Goal: Information Seeking & Learning: Learn about a topic

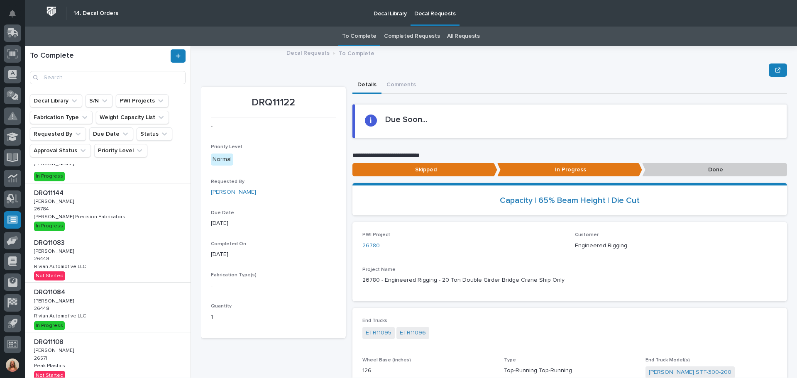
scroll to position [124, 0]
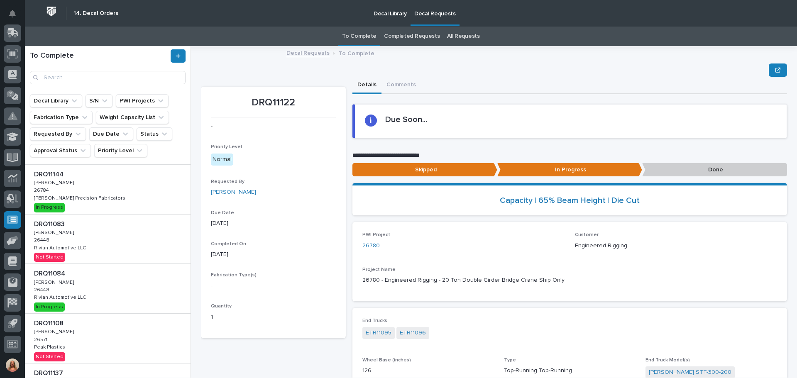
click at [61, 293] on p "Rivian Automotive LLC" at bounding box center [61, 296] width 54 height 7
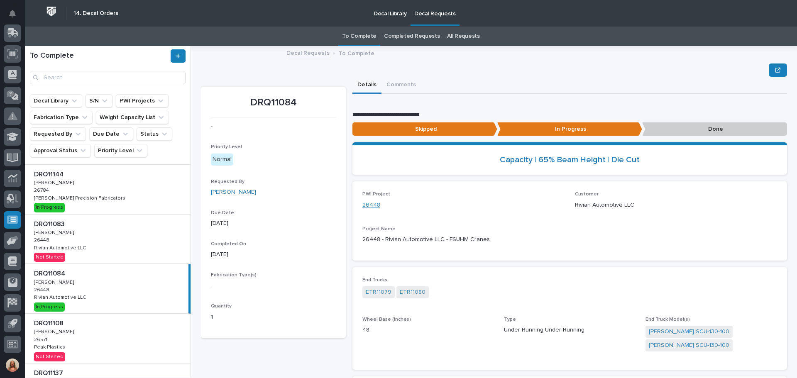
click at [369, 206] on link "26448" at bounding box center [371, 205] width 18 height 9
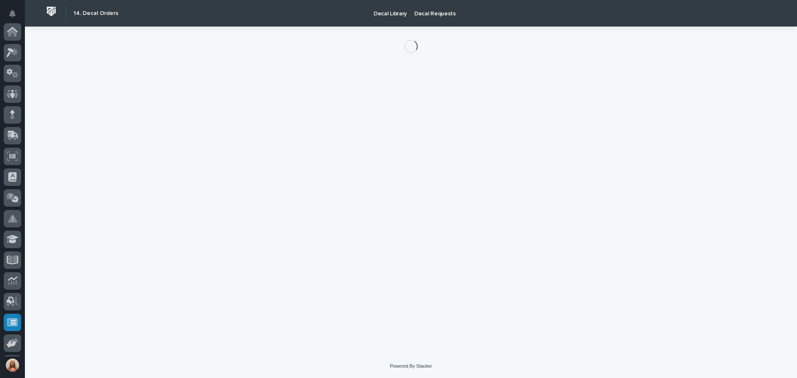
scroll to position [103, 0]
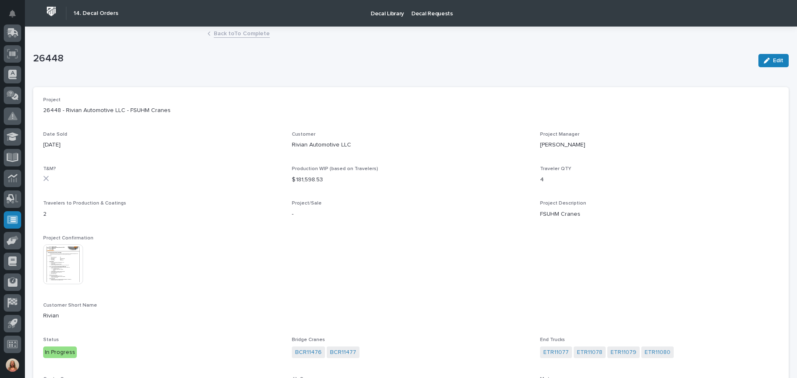
click at [76, 263] on img at bounding box center [63, 264] width 40 height 40
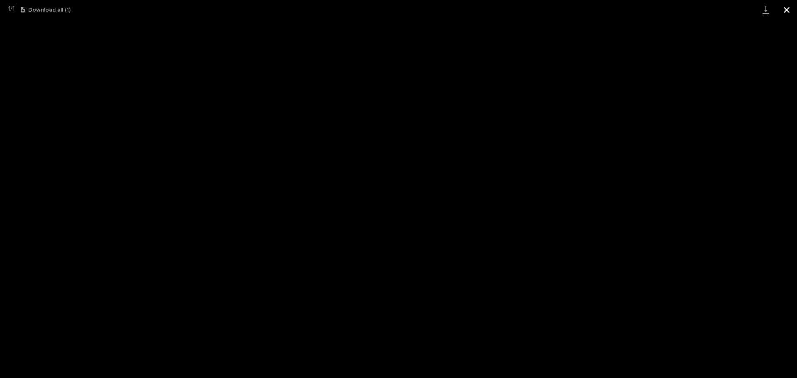
click at [785, 11] on button "Close gallery" at bounding box center [786, 10] width 21 height 20
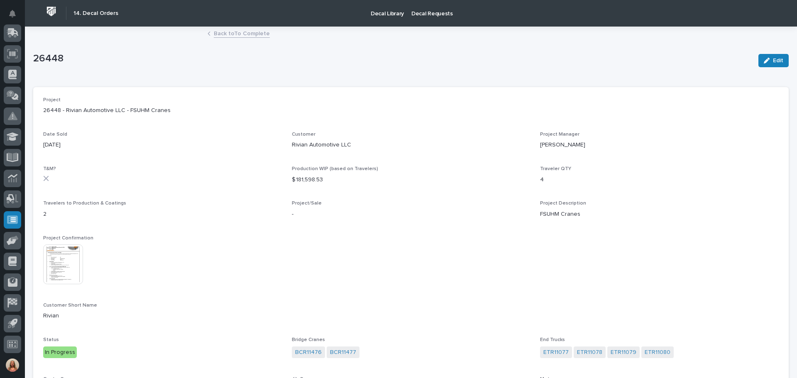
click at [215, 37] on link "Back to To Complete" at bounding box center [242, 33] width 56 height 10
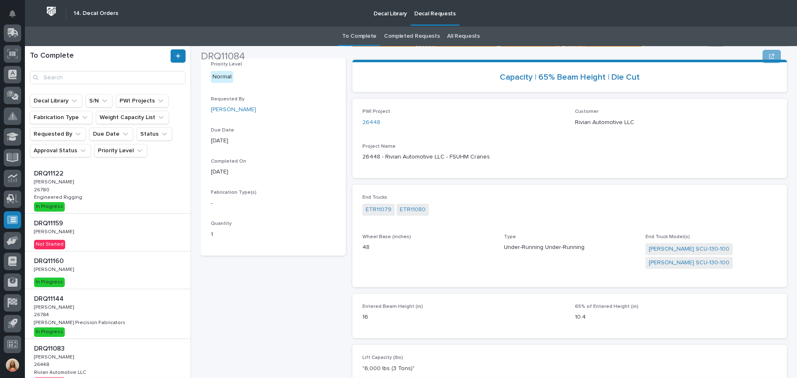
scroll to position [83, 0]
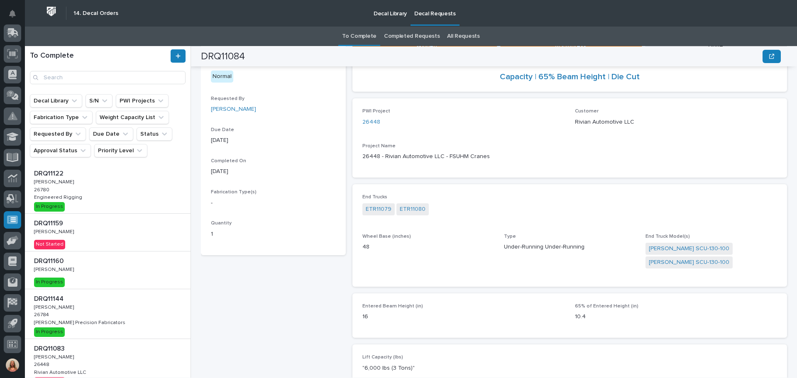
click at [98, 201] on div "DRQ11122 DRQ11122 Adam Yutzy Adam Yutzy 26780 26780 Engineered Rigging Engineer…" at bounding box center [108, 188] width 166 height 49
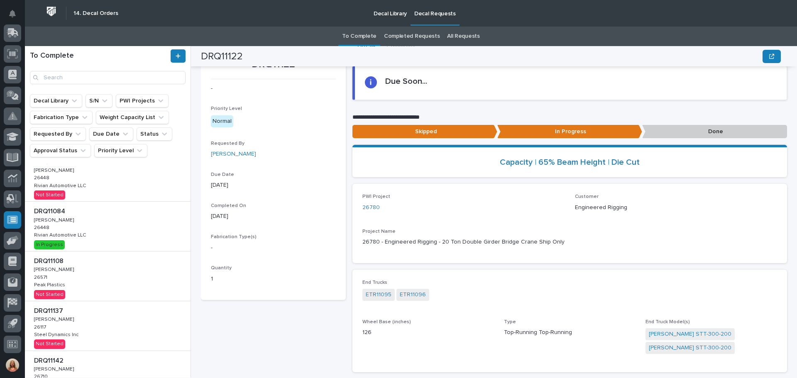
scroll to position [38, 0]
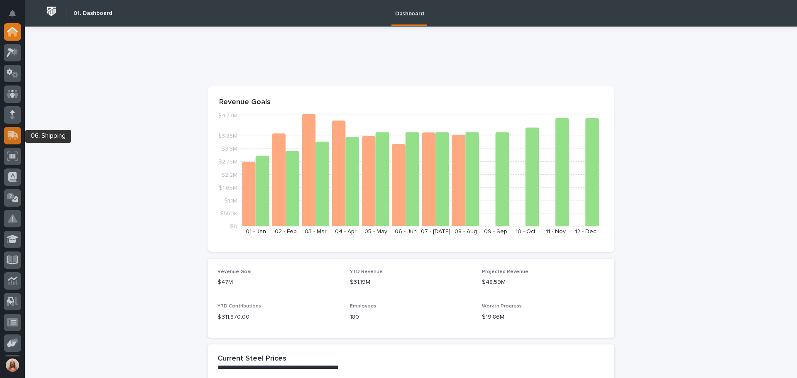
click at [8, 134] on icon at bounding box center [12, 136] width 10 height 8
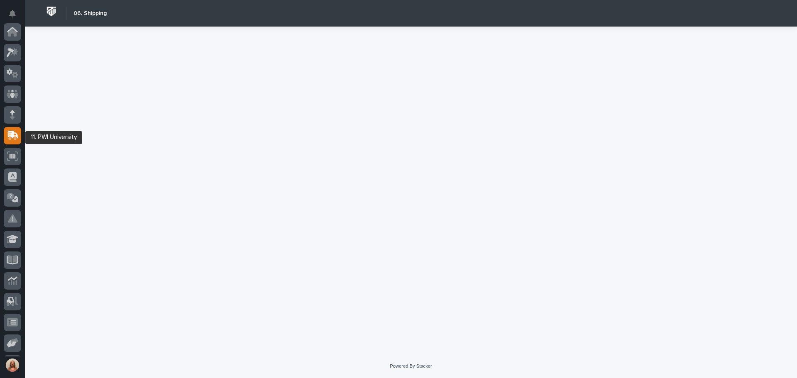
scroll to position [103, 0]
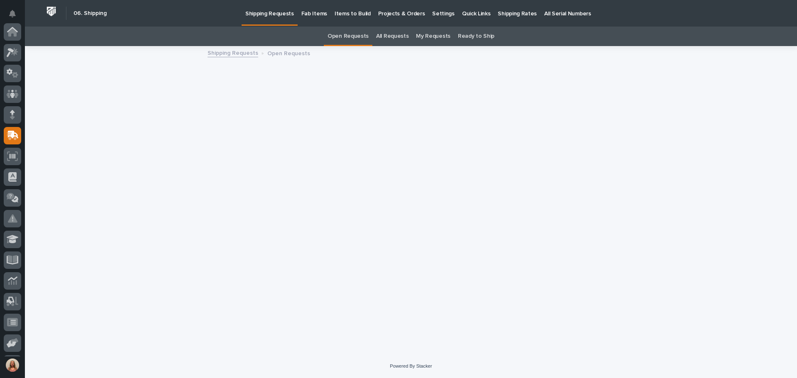
scroll to position [103, 0]
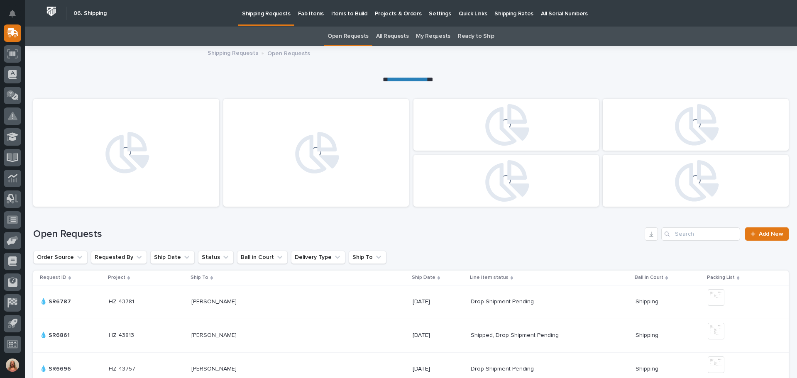
click at [304, 12] on p "Fab Items" at bounding box center [311, 8] width 26 height 17
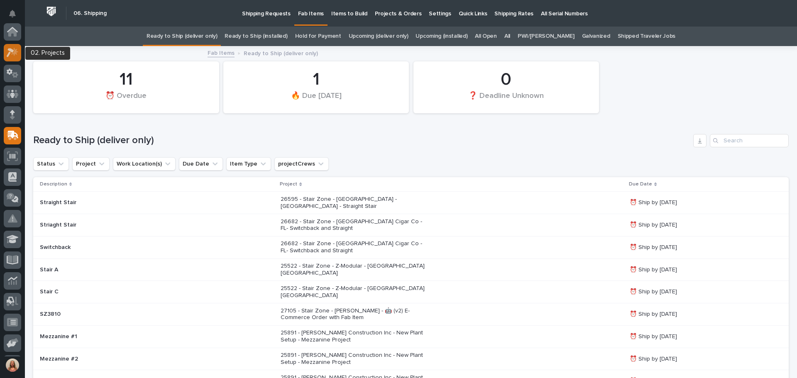
click at [7, 48] on icon at bounding box center [13, 53] width 12 height 10
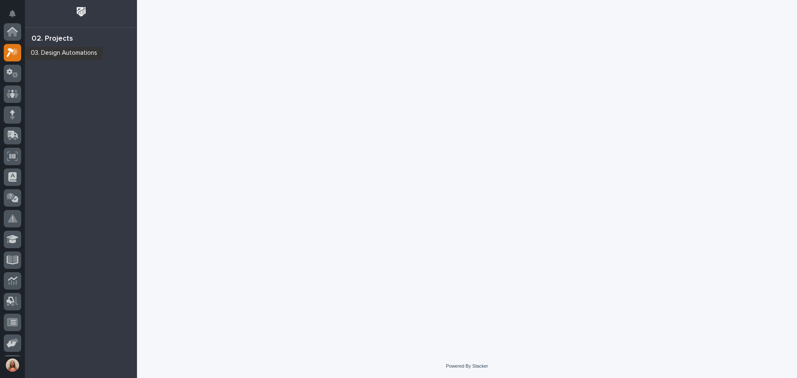
scroll to position [21, 0]
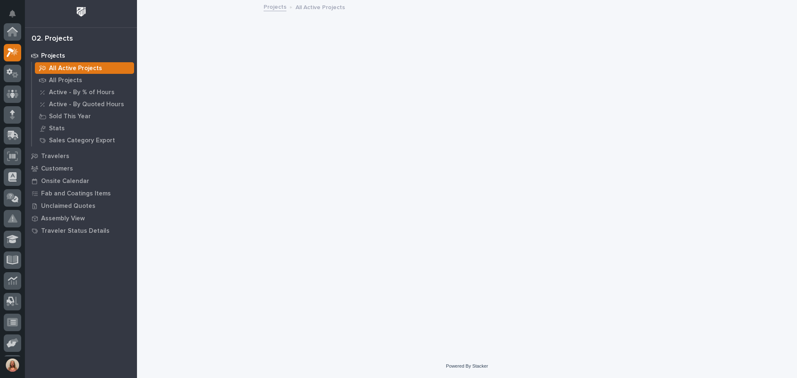
scroll to position [21, 0]
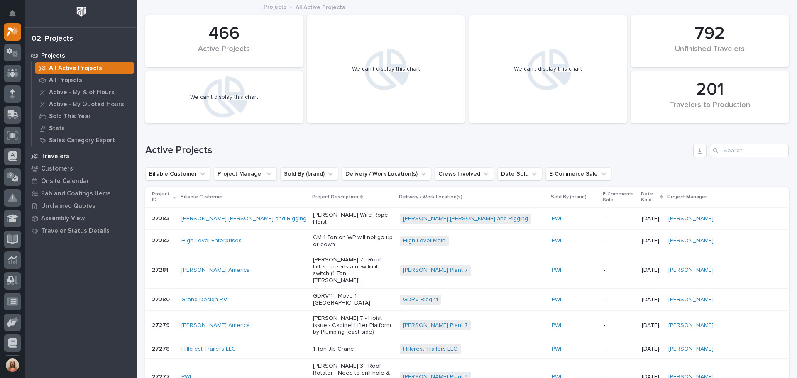
click at [49, 154] on p "Travelers" at bounding box center [55, 156] width 28 height 7
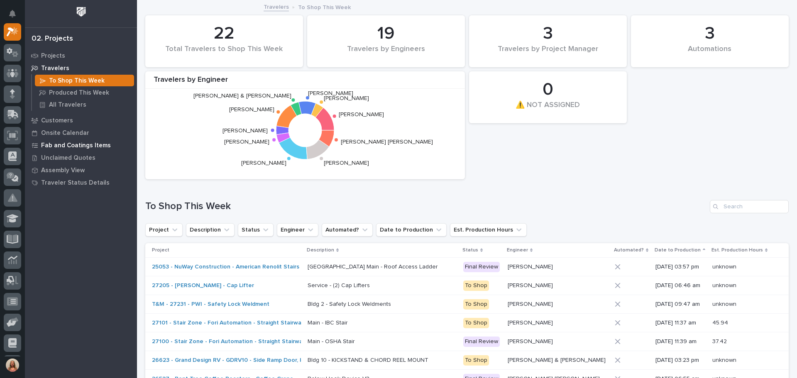
click at [57, 143] on p "Fab and Coatings Items" at bounding box center [76, 145] width 70 height 7
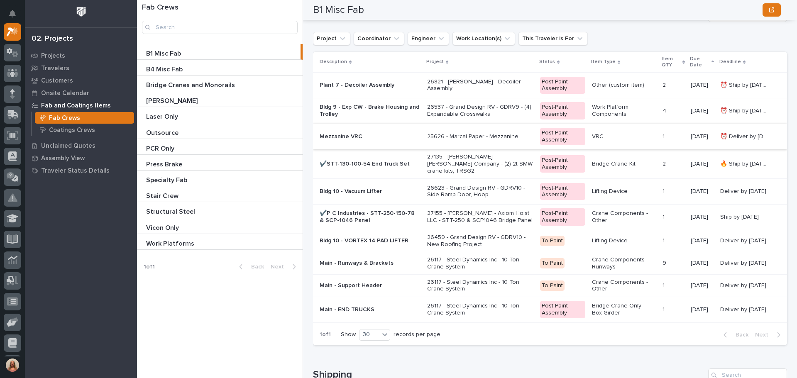
scroll to position [1701, 0]
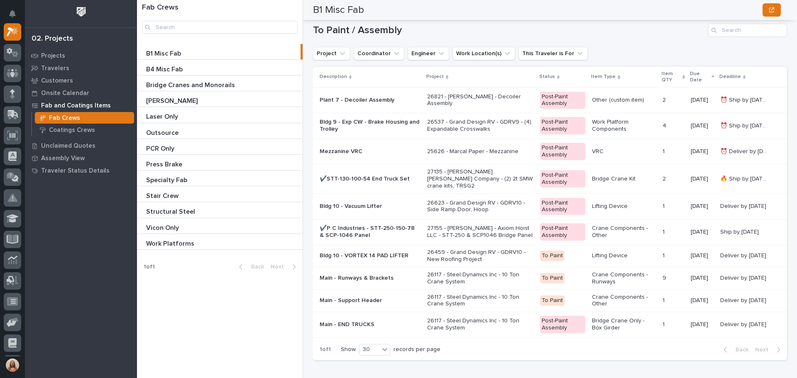
click at [371, 206] on p "Bldg 10 - Vacuum Lifter" at bounding box center [370, 206] width 101 height 7
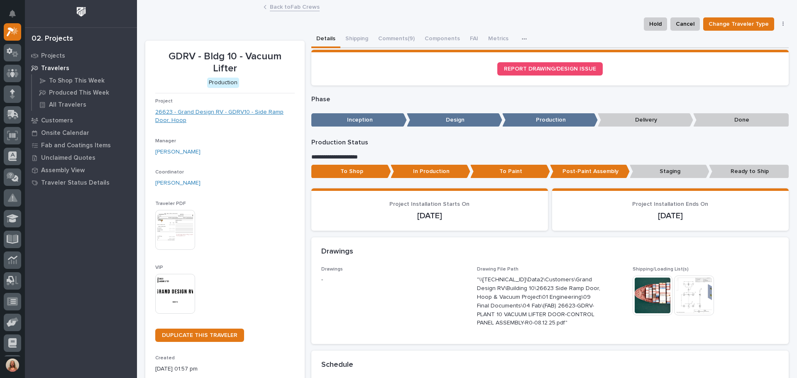
click at [215, 108] on link "26623 - Grand Design RV - GDRV10 - Side Ramp Door, Hoop" at bounding box center [224, 116] width 139 height 17
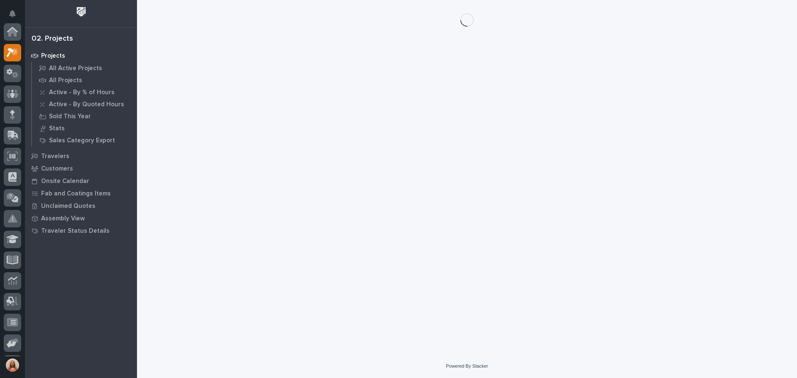
scroll to position [21, 0]
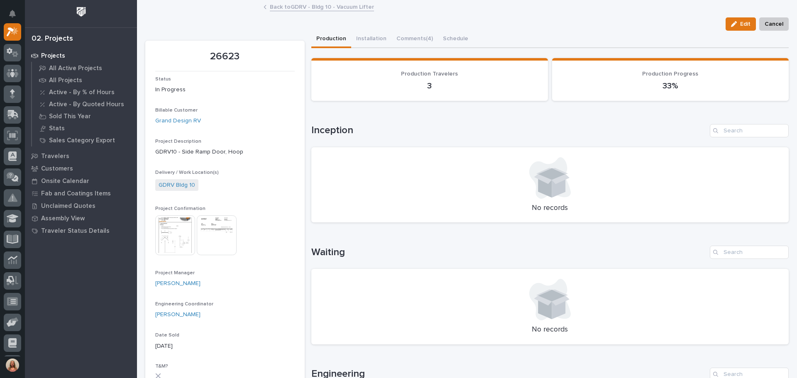
click at [180, 219] on img at bounding box center [175, 235] width 40 height 40
